Goal: Contribute content: Add original content to the website for others to see

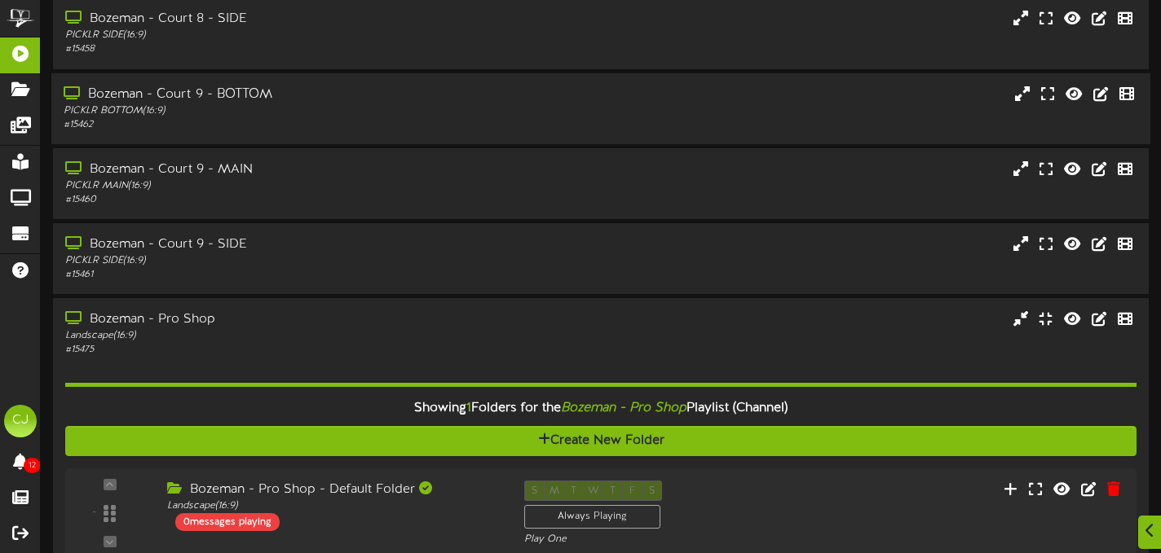
scroll to position [544, 0]
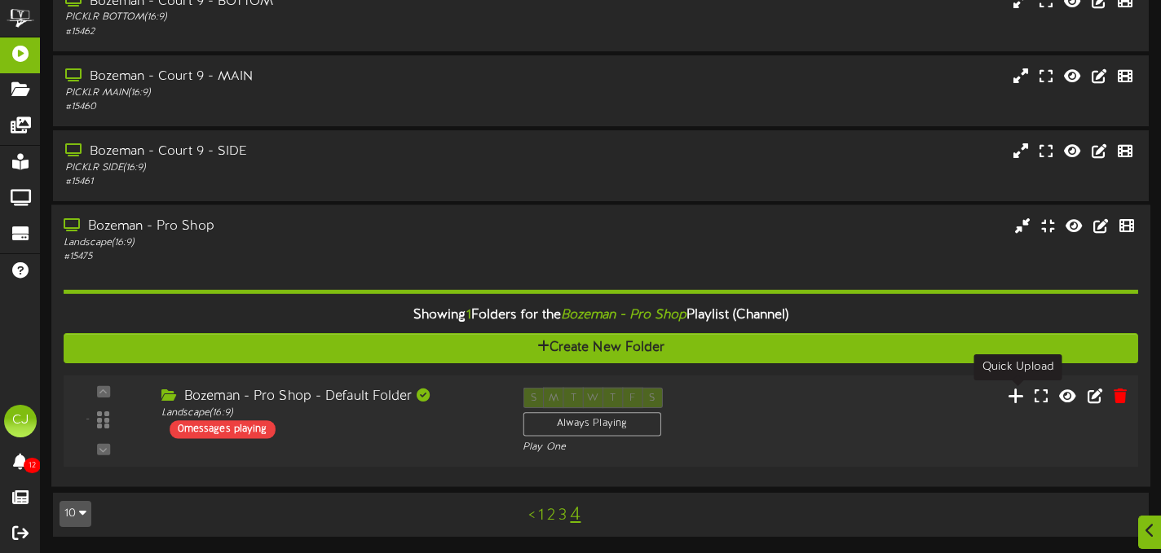
click at [1014, 400] on icon at bounding box center [1015, 395] width 17 height 18
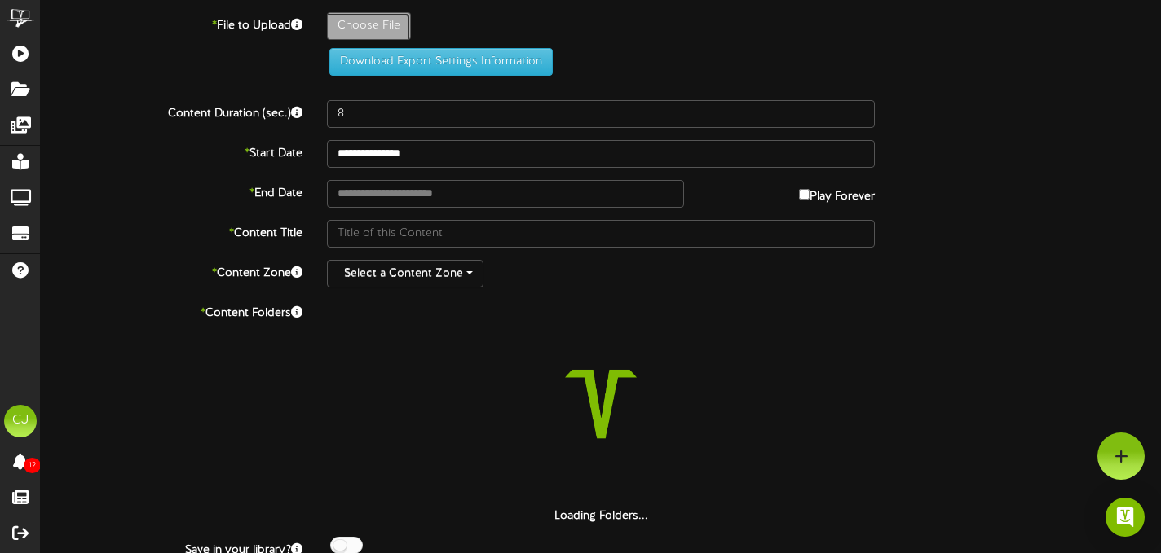
type input "**********"
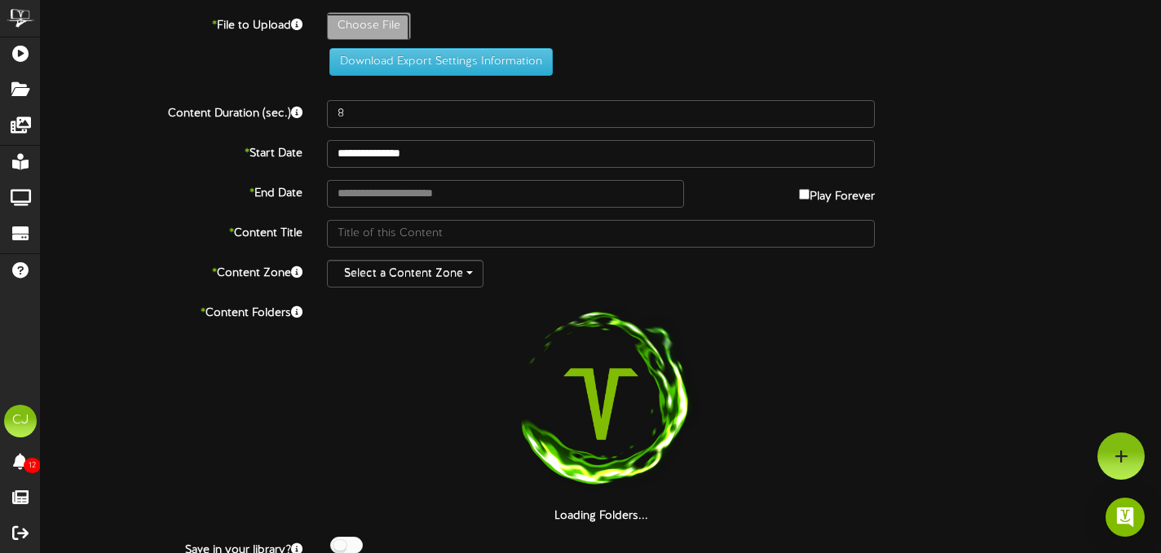
type input "ComparisonSheet-RevelTV45"
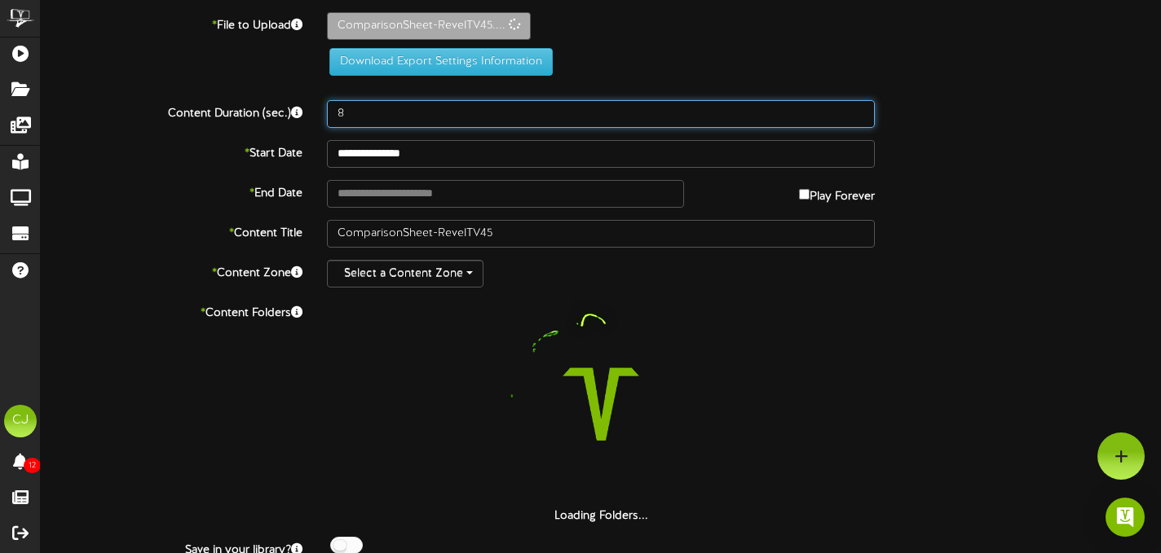
click at [365, 121] on input "8" at bounding box center [601, 114] width 548 height 28
type input "15"
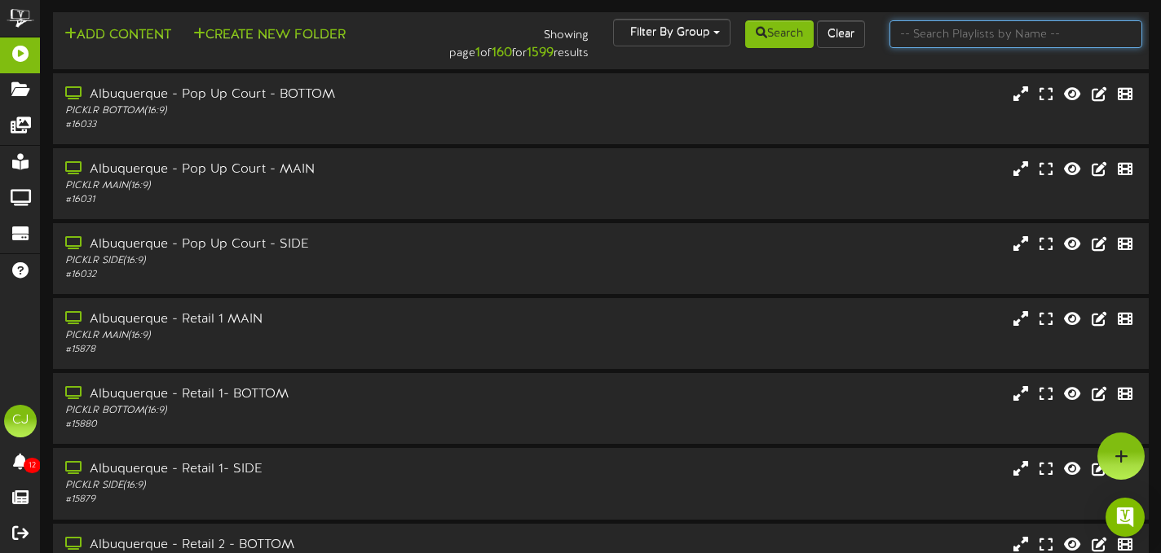
click at [931, 35] on input "text" at bounding box center [1015, 34] width 253 height 28
type input "bozeman"
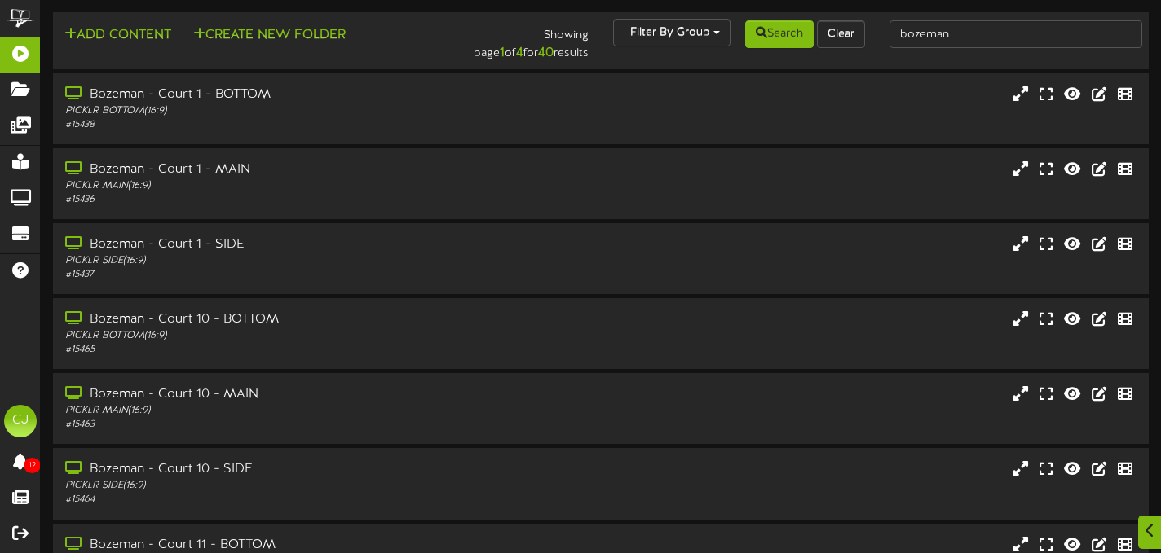
scroll to position [333, 0]
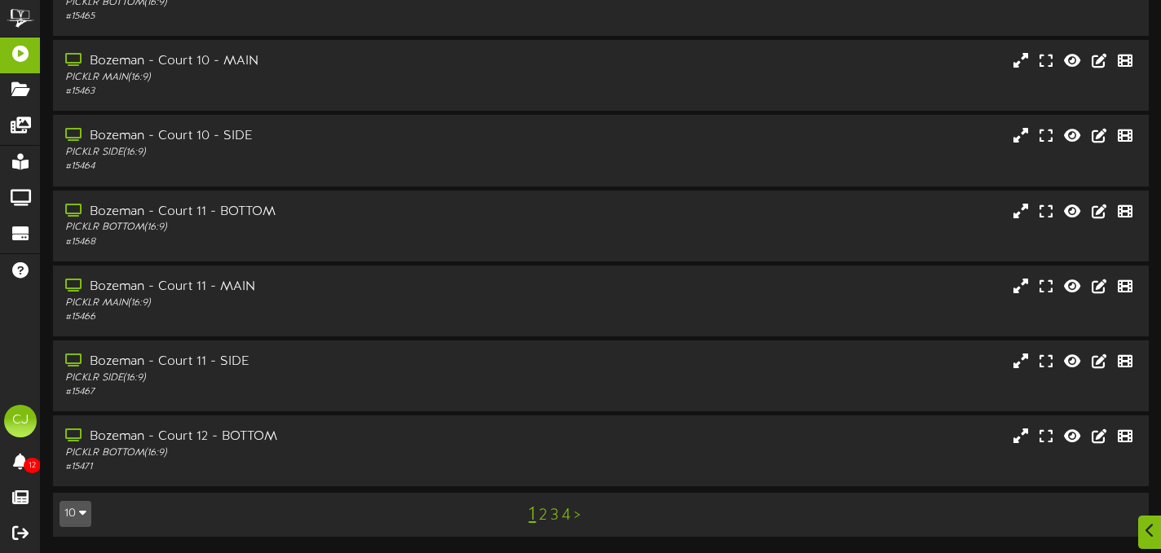
click at [566, 516] on link "4" at bounding box center [566, 516] width 9 height 18
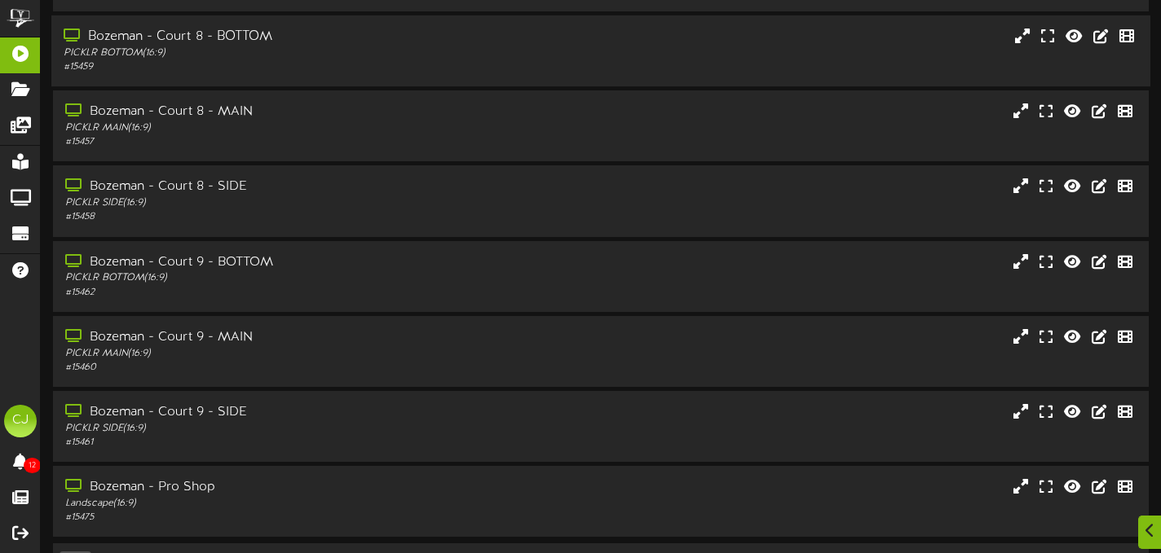
scroll to position [333, 0]
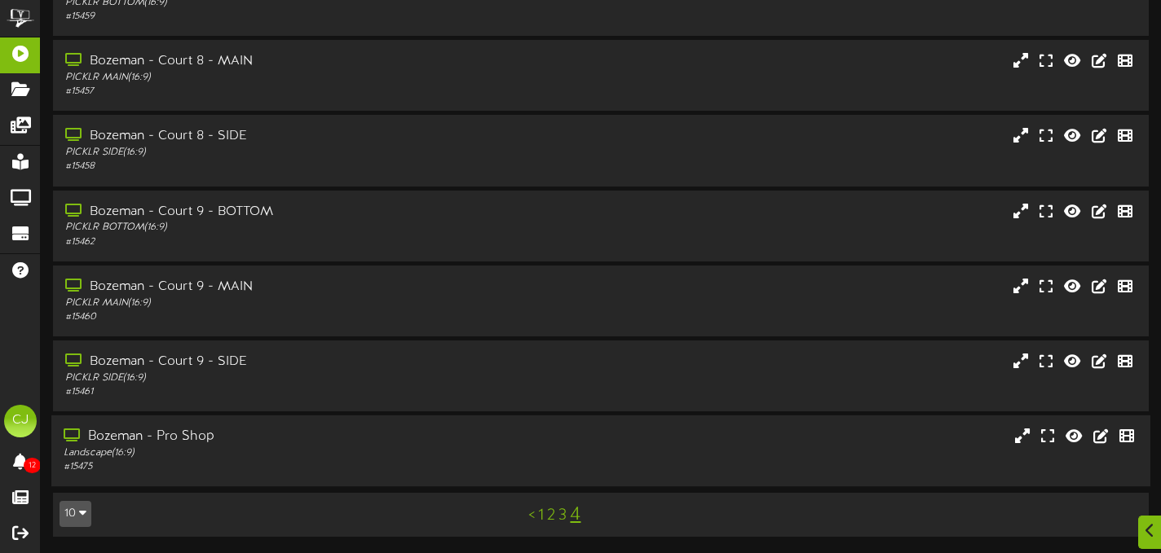
click at [629, 442] on div "Bozeman - Pro Shop Landscape ( 16:9 ) # 15475" at bounding box center [600, 451] width 1099 height 46
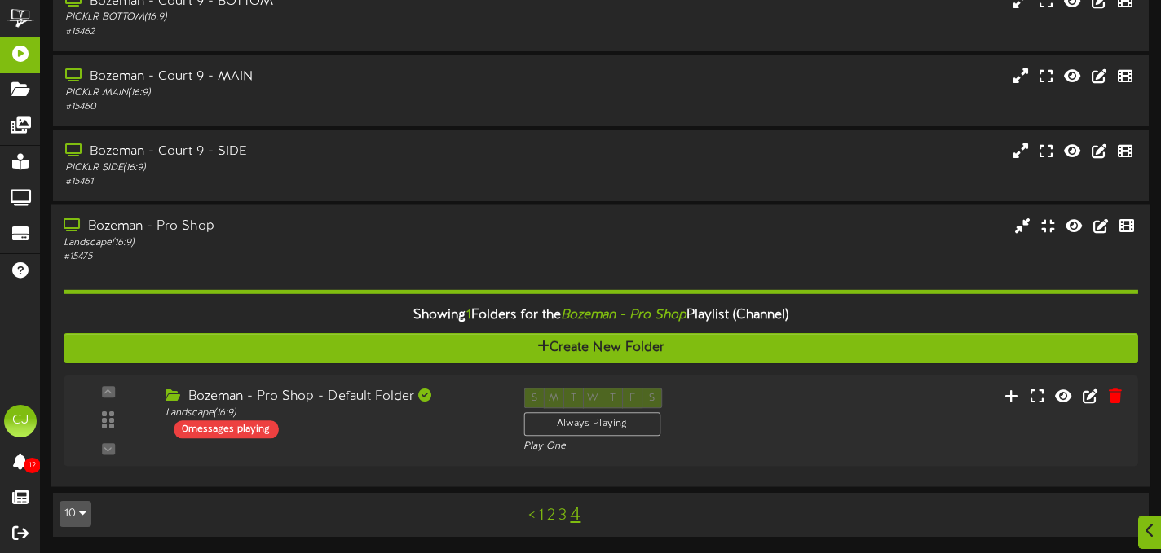
scroll to position [544, 0]
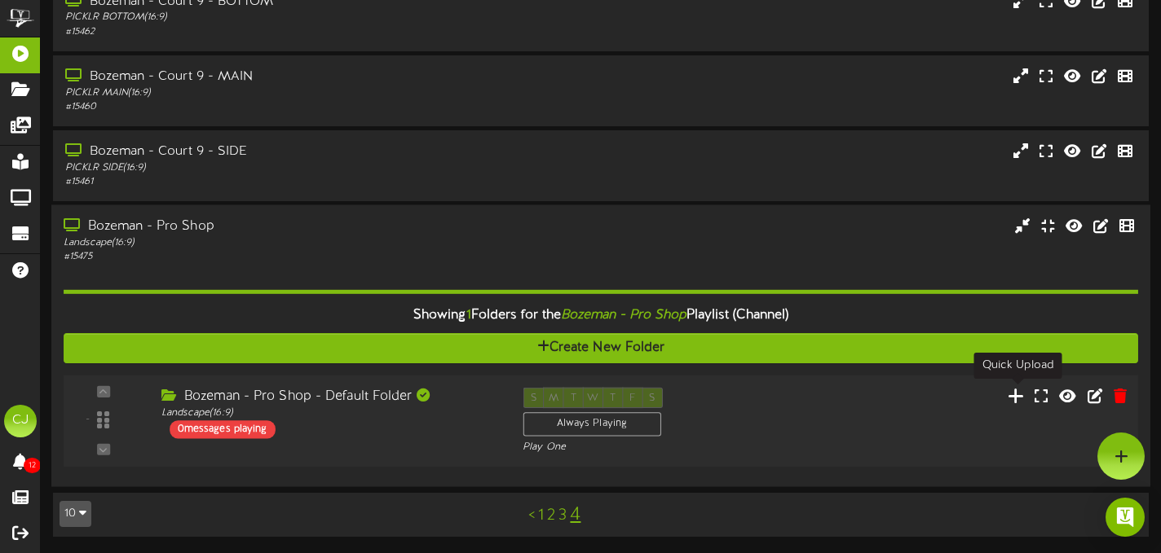
click at [1016, 401] on icon at bounding box center [1015, 395] width 17 height 18
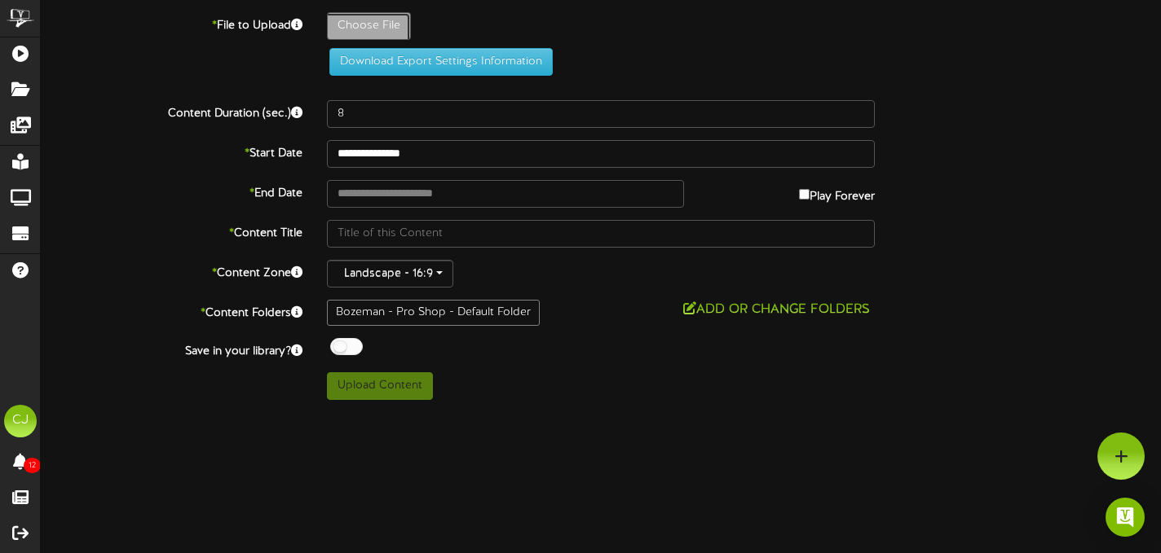
type input "**********"
type input "ComparisonSheet-RevelTV45"
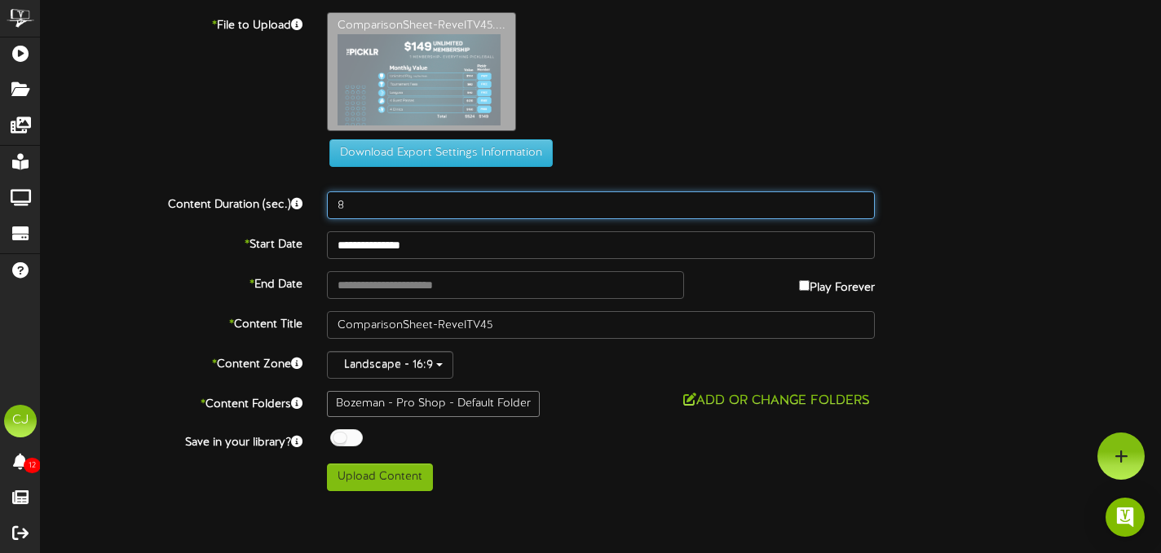
click at [360, 212] on input "8" at bounding box center [601, 206] width 548 height 28
type input "15"
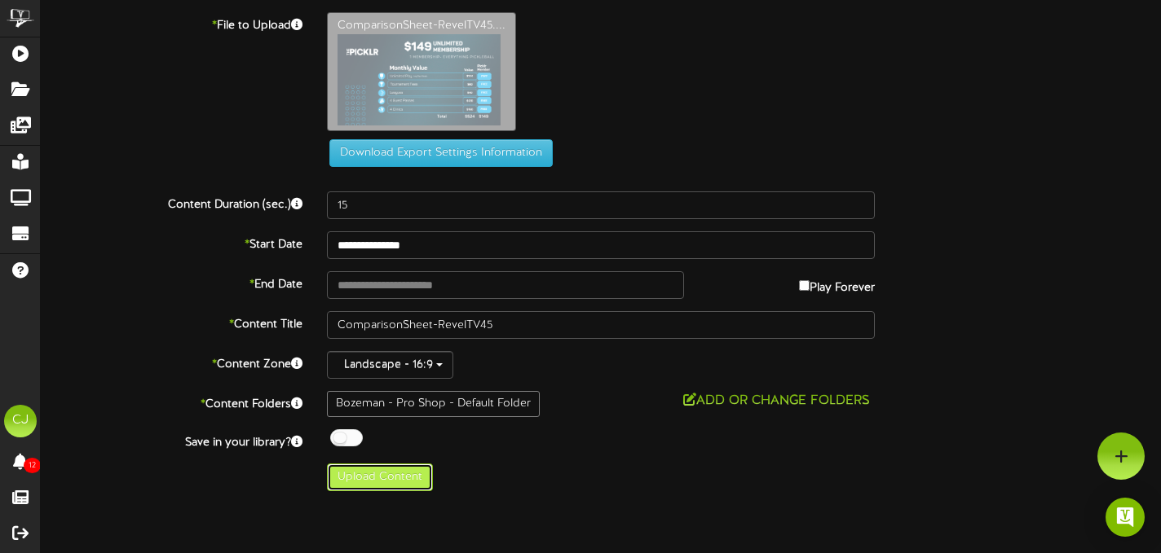
click at [374, 476] on button "Upload Content" at bounding box center [380, 478] width 106 height 28
type input "**********"
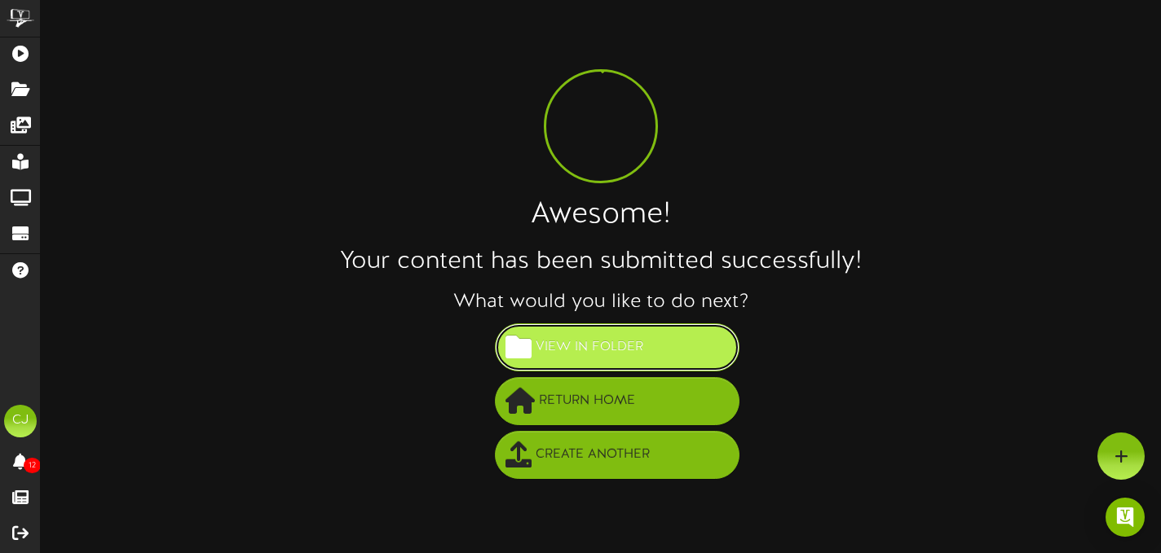
click at [606, 346] on span "View in Folder" at bounding box center [589, 347] width 116 height 27
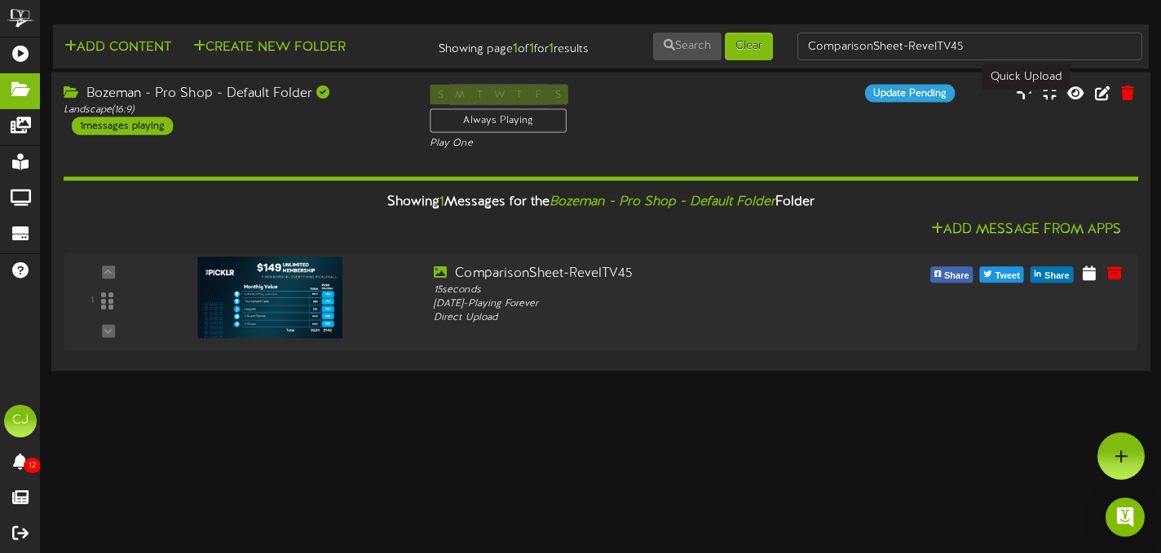
click at [1027, 101] on icon at bounding box center [1023, 92] width 16 height 18
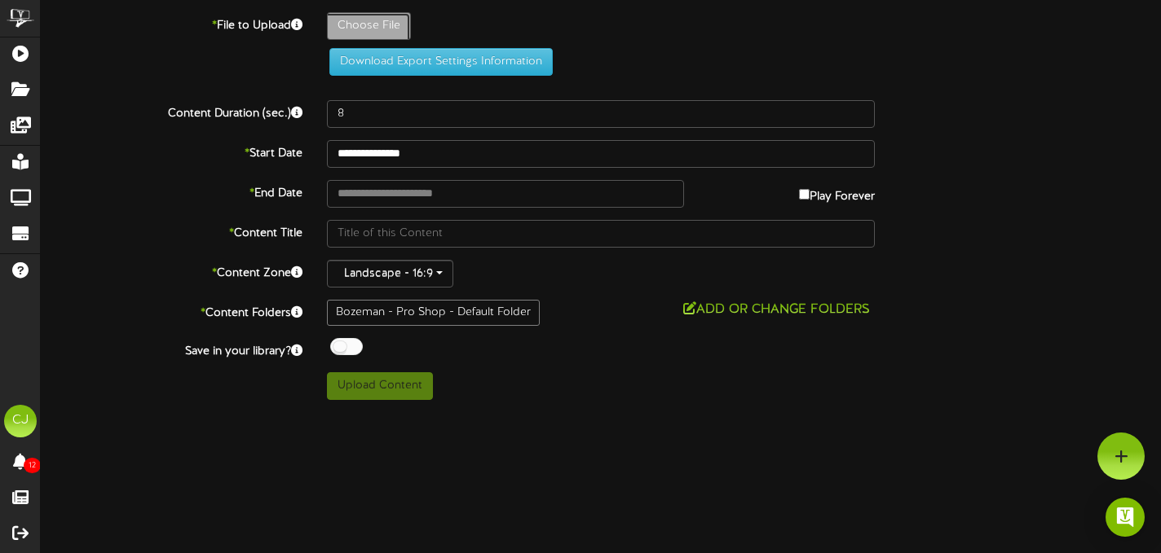
type input "**********"
type input "Membership-Founder8"
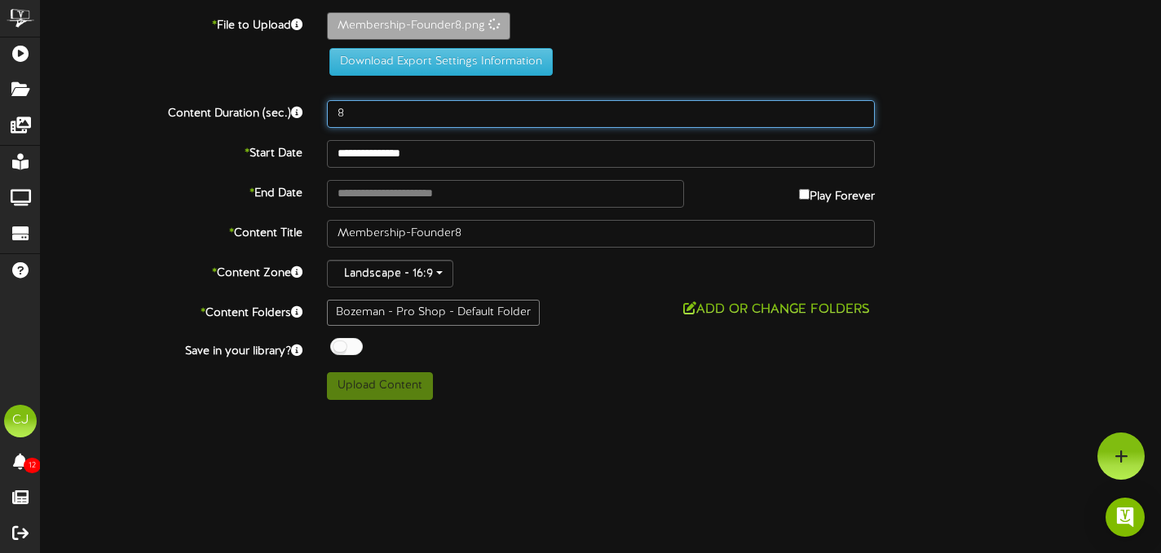
click at [352, 118] on input "8" at bounding box center [601, 114] width 548 height 28
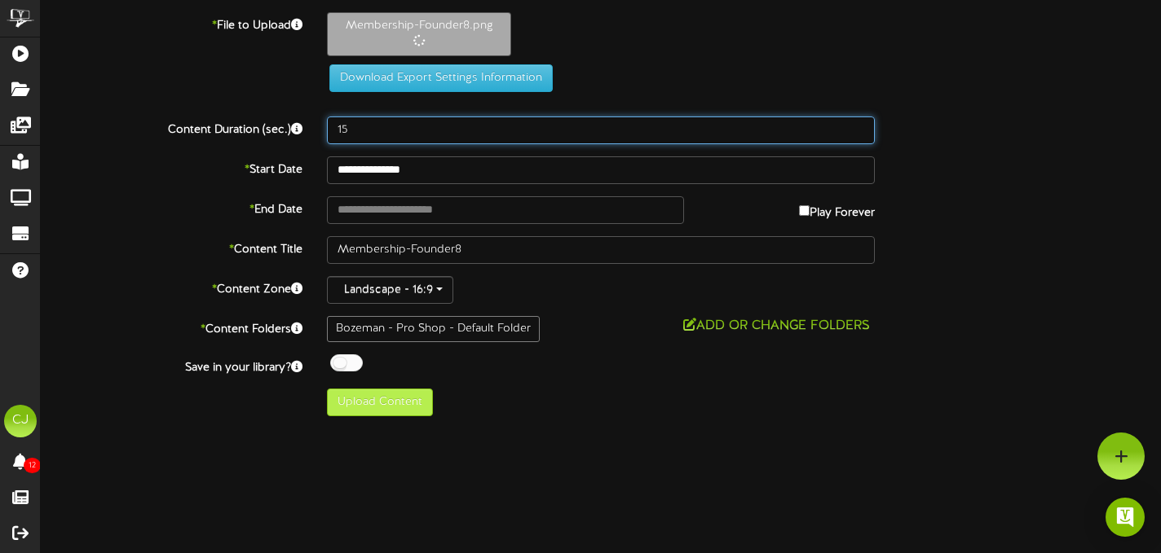
type input "15"
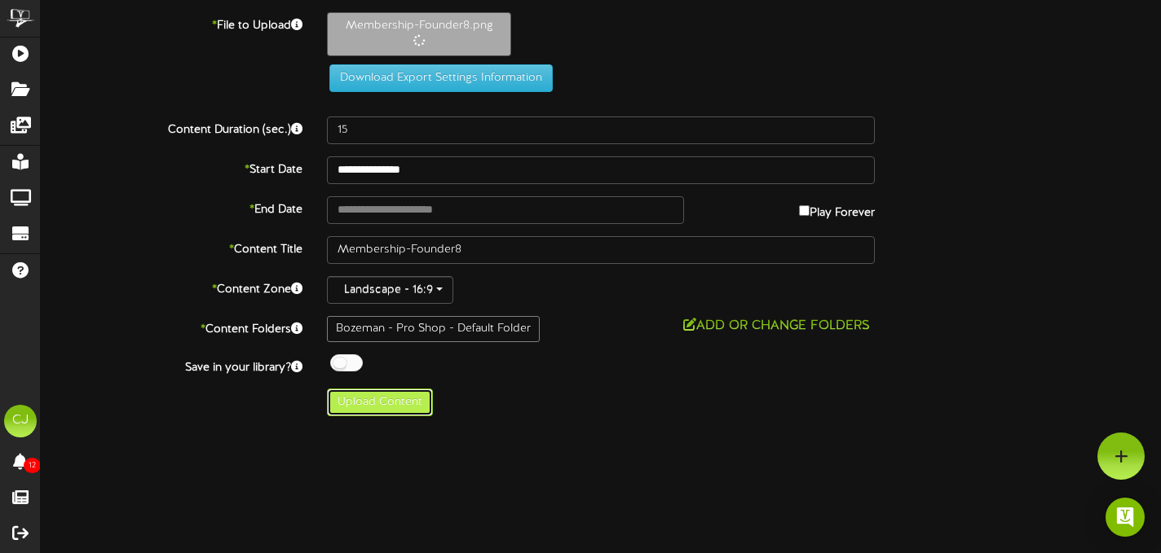
click at [385, 401] on button "Upload Content" at bounding box center [380, 403] width 106 height 28
type input "**********"
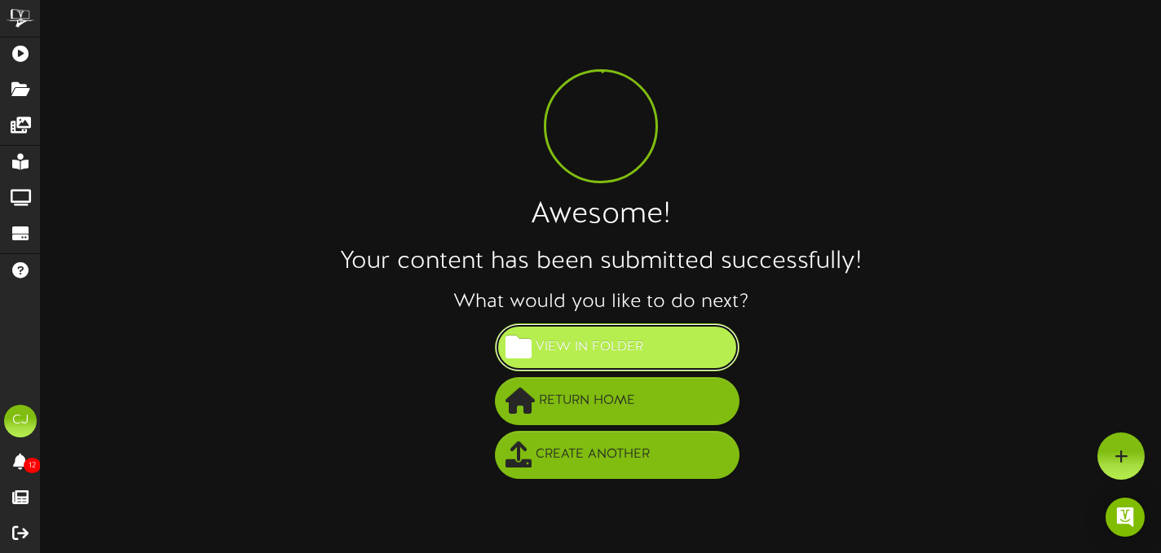
click at [584, 328] on button "View in Folder" at bounding box center [617, 348] width 244 height 48
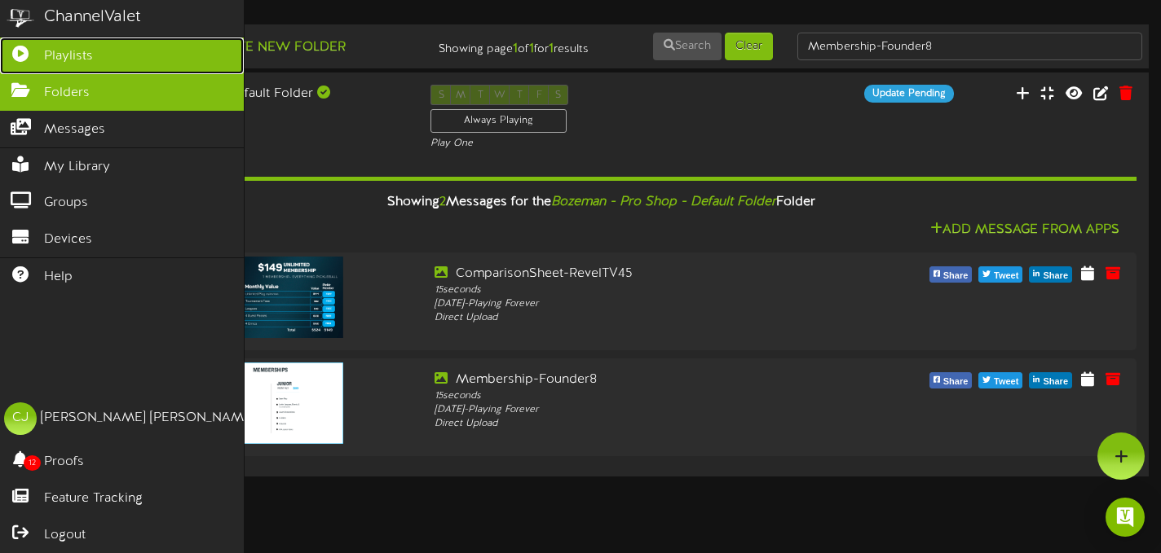
click at [31, 60] on link "Playlists" at bounding box center [122, 55] width 244 height 37
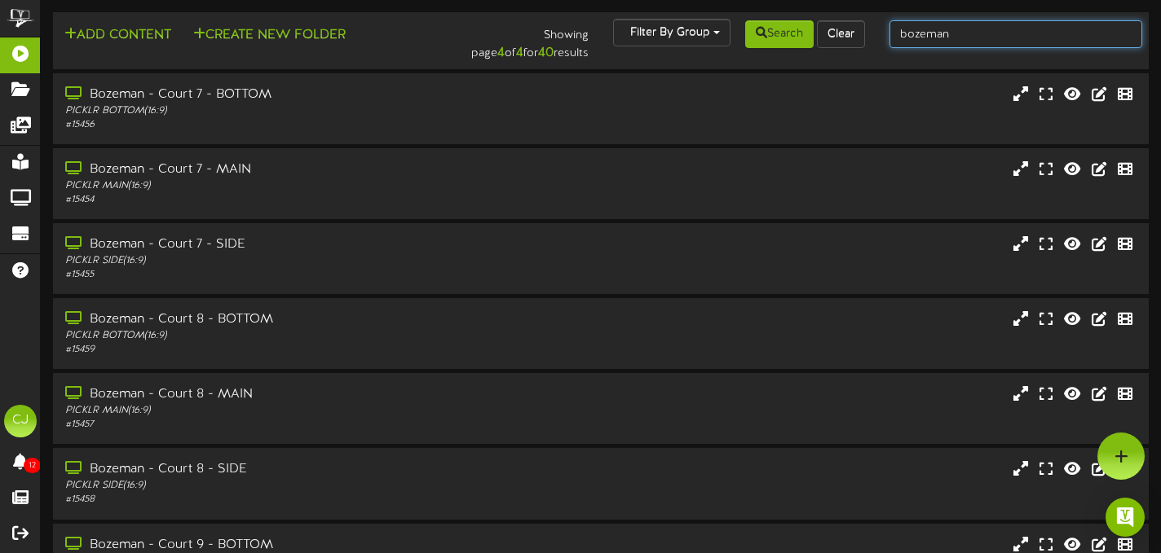
drag, startPoint x: 966, startPoint y: 29, endPoint x: 797, endPoint y: -6, distance: 172.3
type input "rancho cordova"
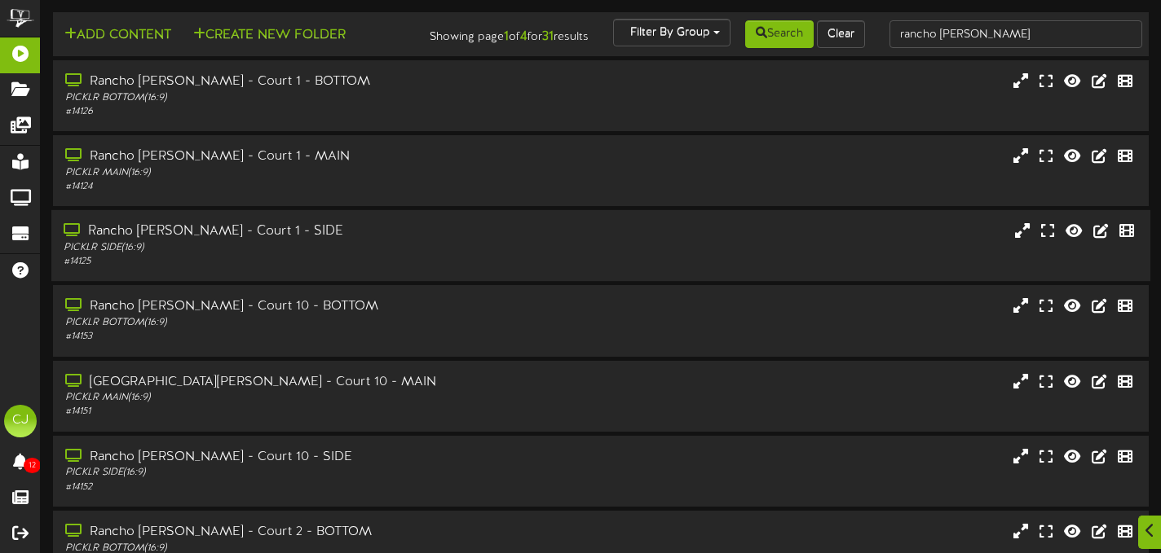
scroll to position [333, 0]
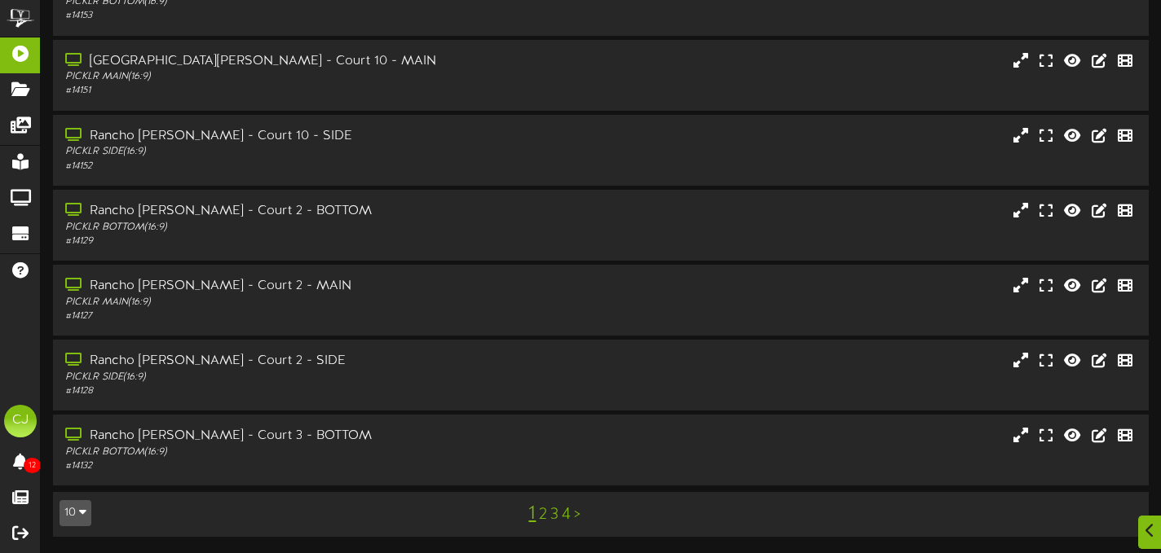
click at [568, 518] on link "4" at bounding box center [566, 515] width 9 height 18
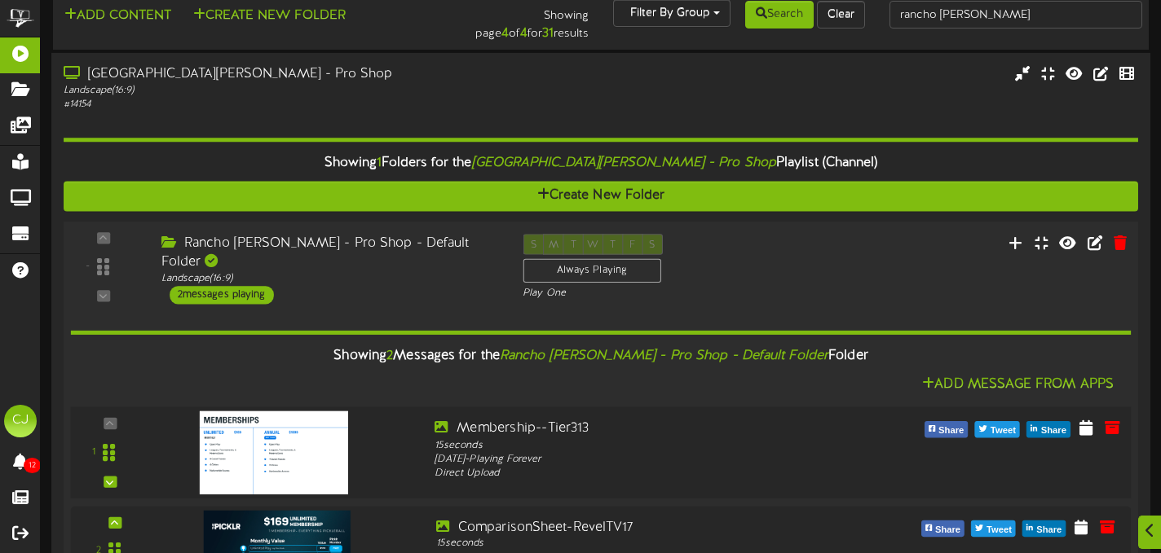
scroll to position [24, 0]
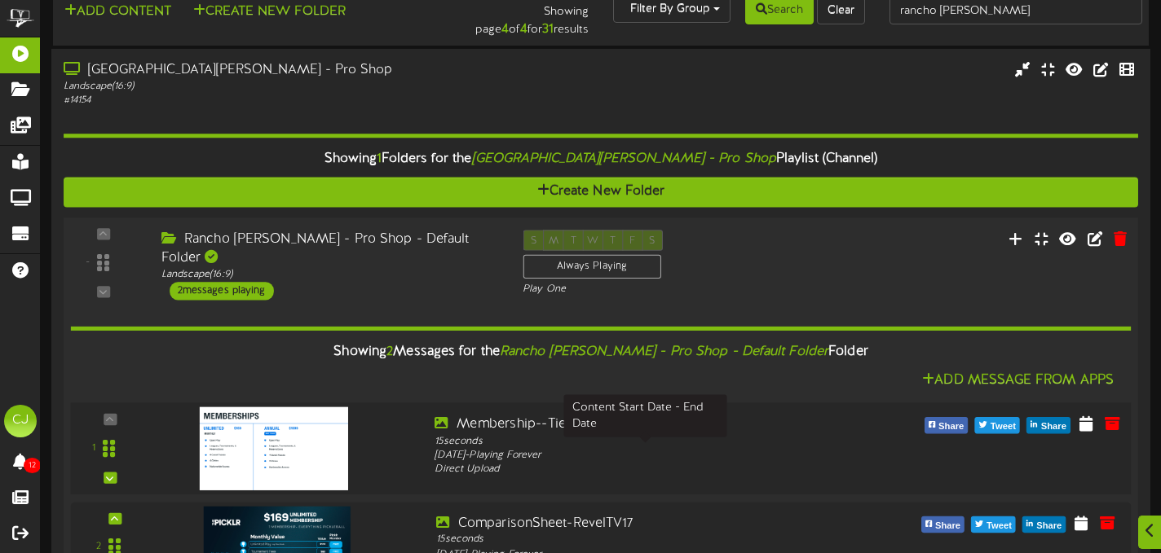
click at [692, 454] on div "Sunday, 4/13/2025 - Playing Forever" at bounding box center [644, 455] width 421 height 15
click at [1110, 416] on icon at bounding box center [1112, 423] width 18 height 18
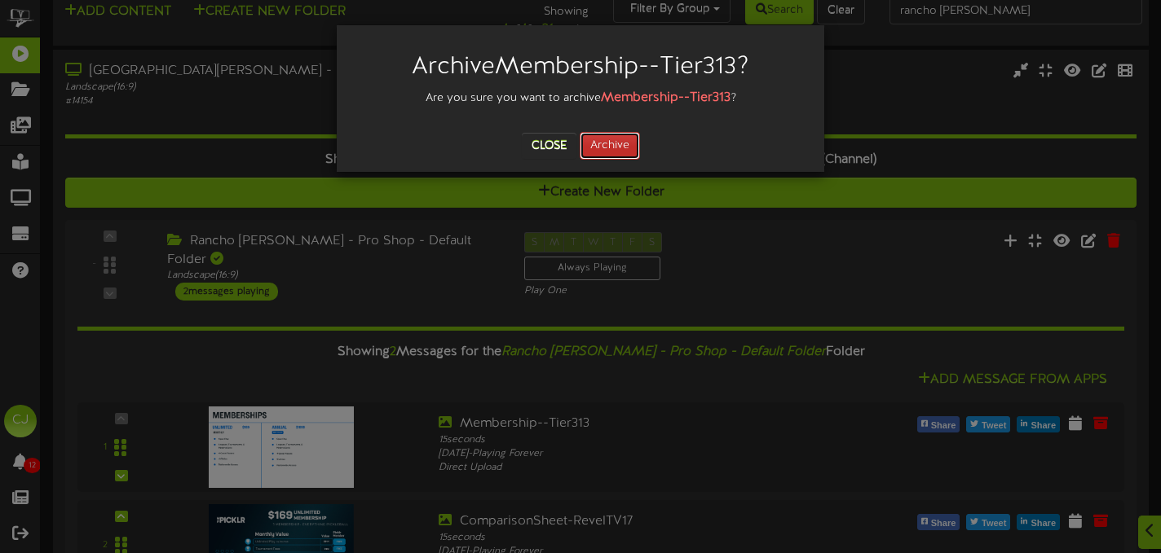
click at [624, 141] on button "Archive" at bounding box center [609, 146] width 60 height 28
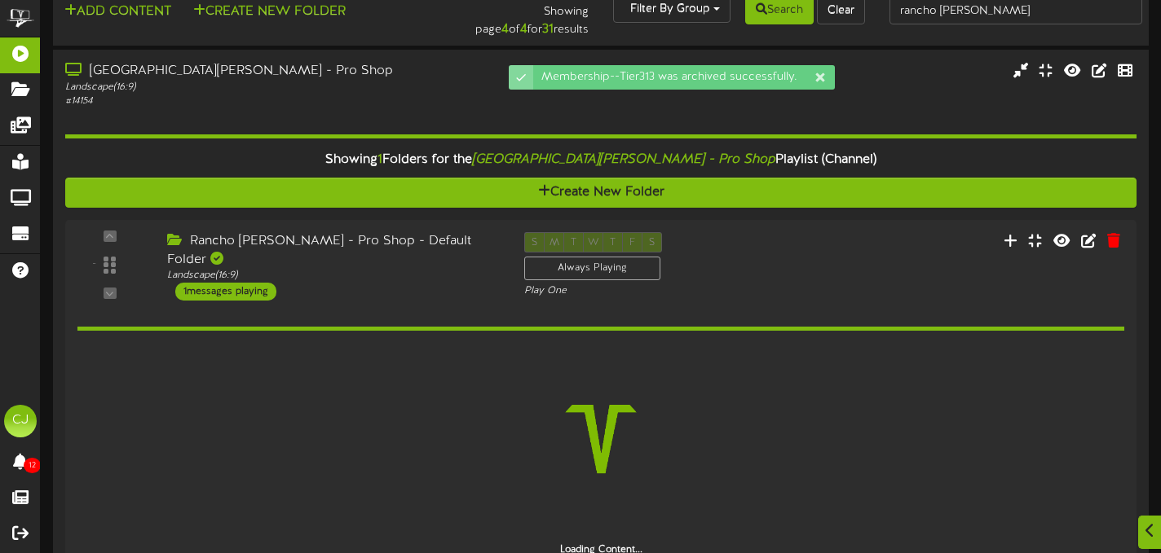
scroll to position [4, 0]
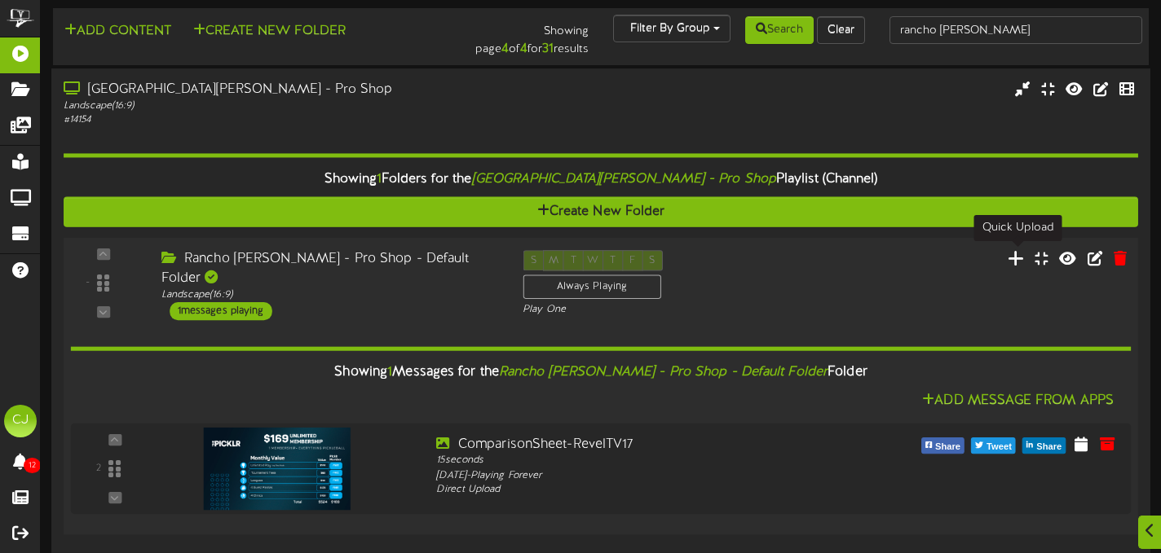
click at [1018, 258] on icon at bounding box center [1015, 258] width 17 height 18
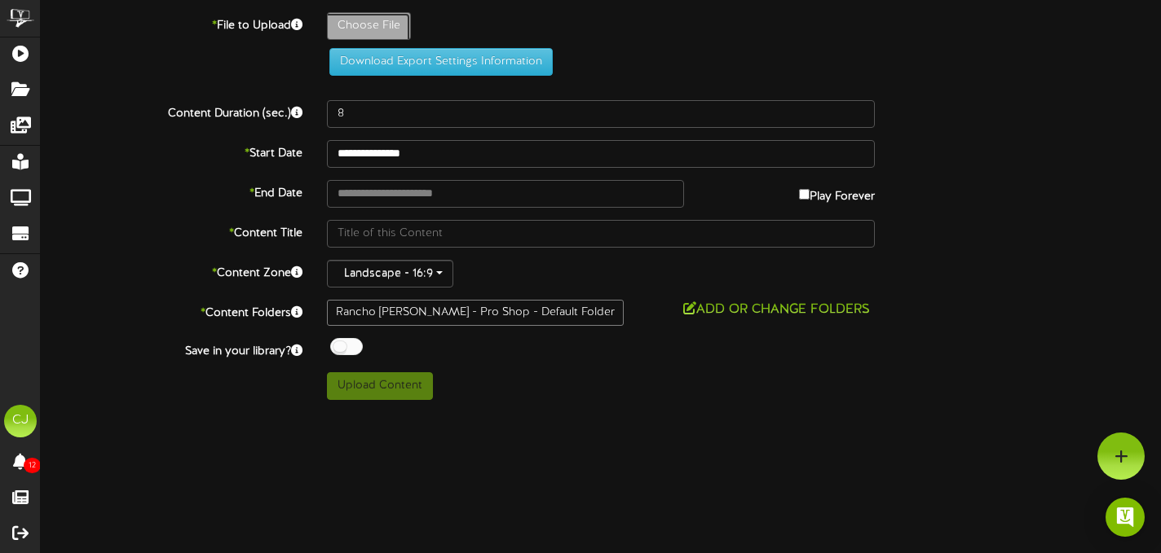
type input "**********"
type input "Membership-Founder9"
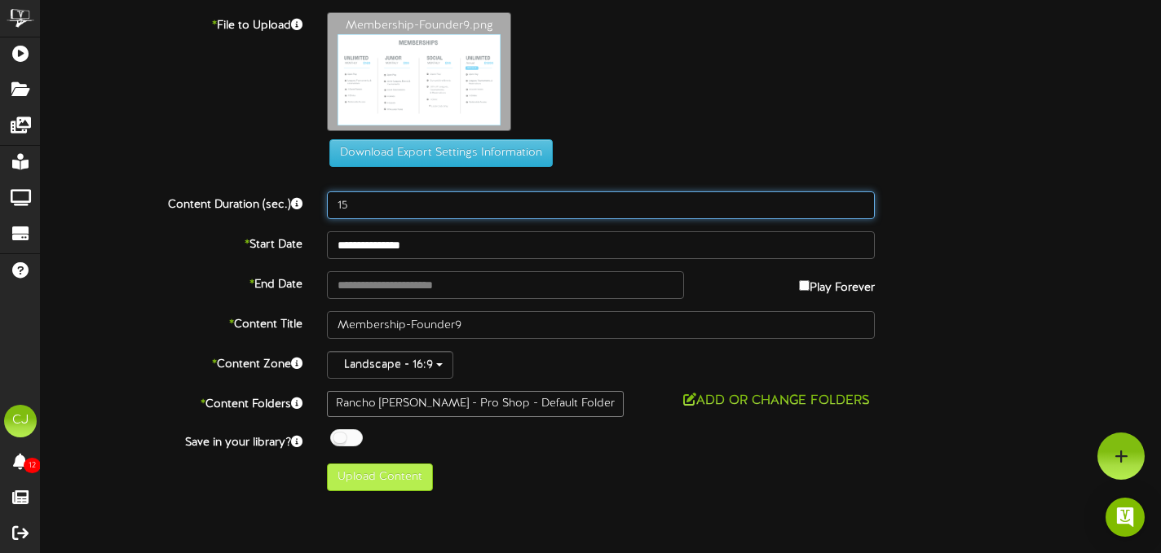
type input "15"
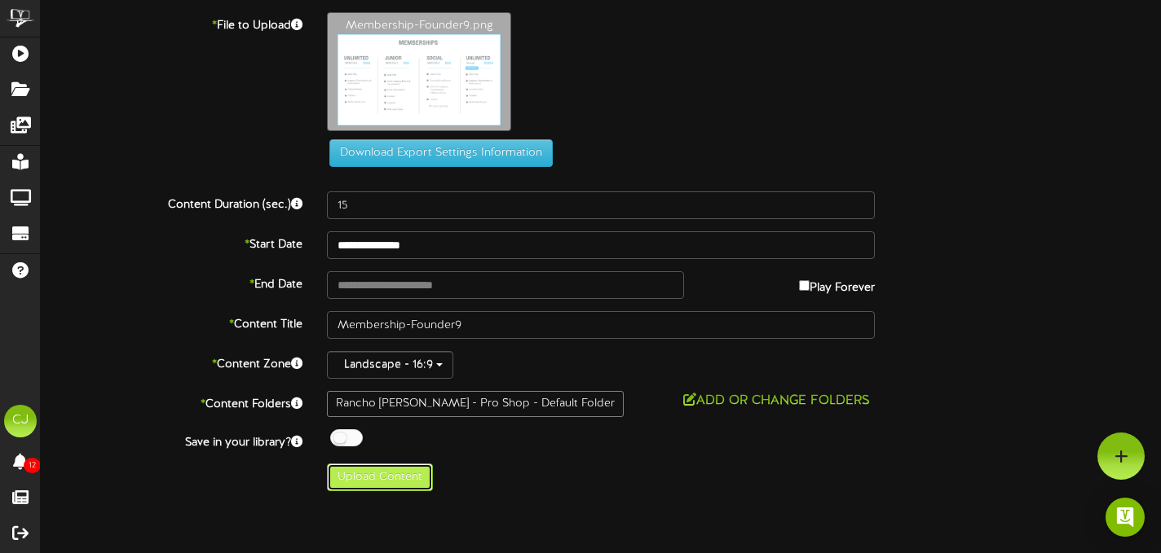
click at [400, 479] on button "Upload Content" at bounding box center [380, 478] width 106 height 28
type input "**********"
